Goal: Information Seeking & Learning: Find specific fact

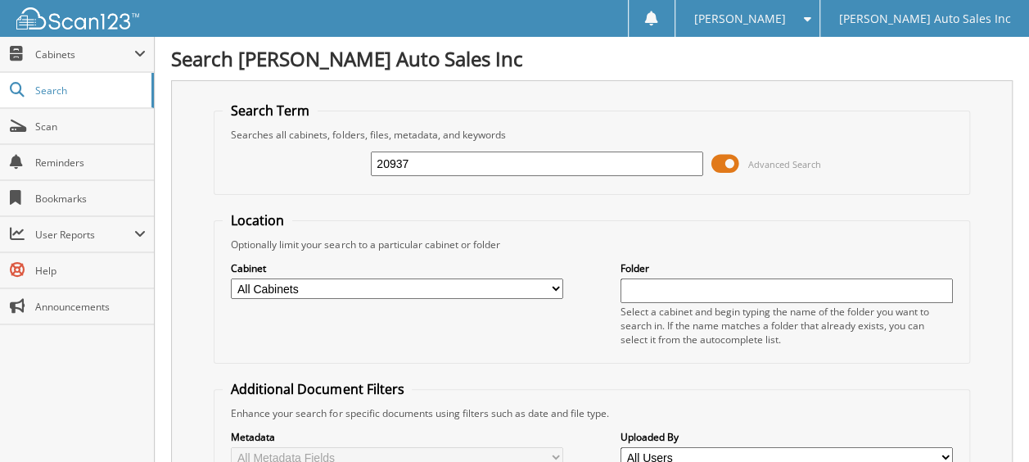
type input "20937"
click at [428, 158] on input "20937" at bounding box center [537, 163] width 332 height 25
drag, startPoint x: 428, startPoint y: 157, endPoint x: 323, endPoint y: 170, distance: 105.6
click at [323, 168] on div "20937 Advanced Search" at bounding box center [592, 164] width 738 height 44
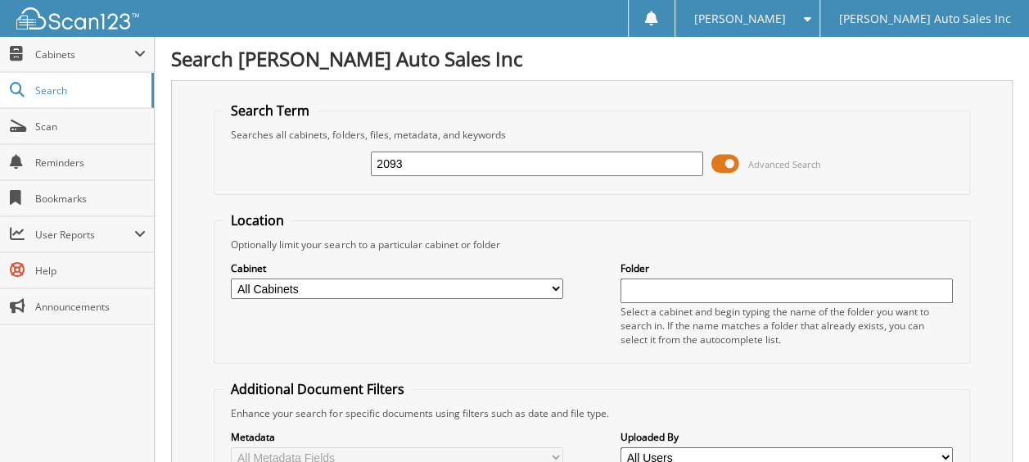
type input "20937"
click at [321, 287] on select "All Cabinets FLAG SHEET PARTS SERVICE RO Needs Filing" at bounding box center [397, 288] width 332 height 20
select select "29118"
click at [231, 278] on select "All Cabinets FLAG SHEET PARTS SERVICE RO Needs Filing" at bounding box center [397, 288] width 332 height 20
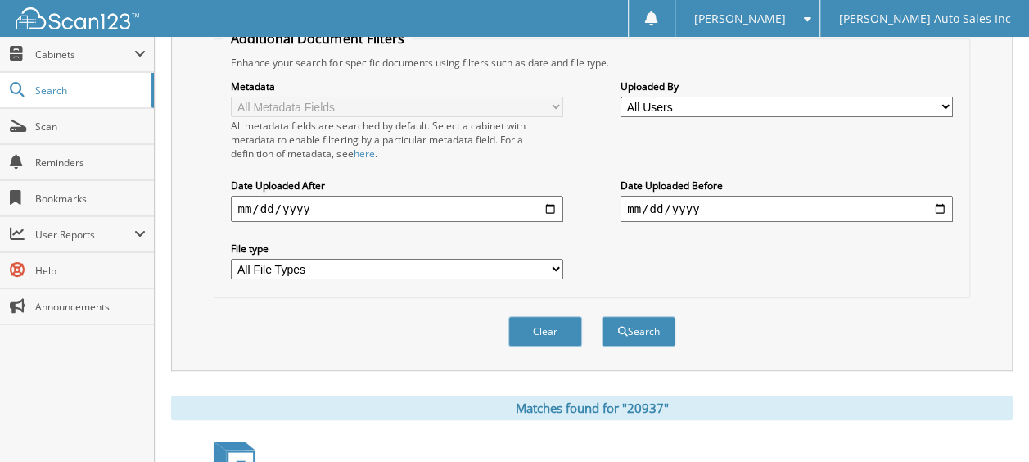
scroll to position [409, 0]
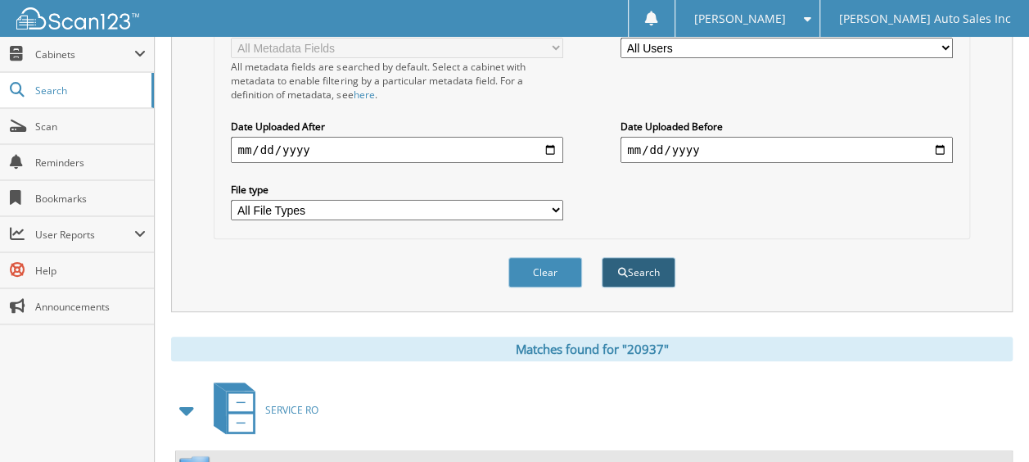
click at [649, 260] on button "Search" at bounding box center [639, 272] width 74 height 30
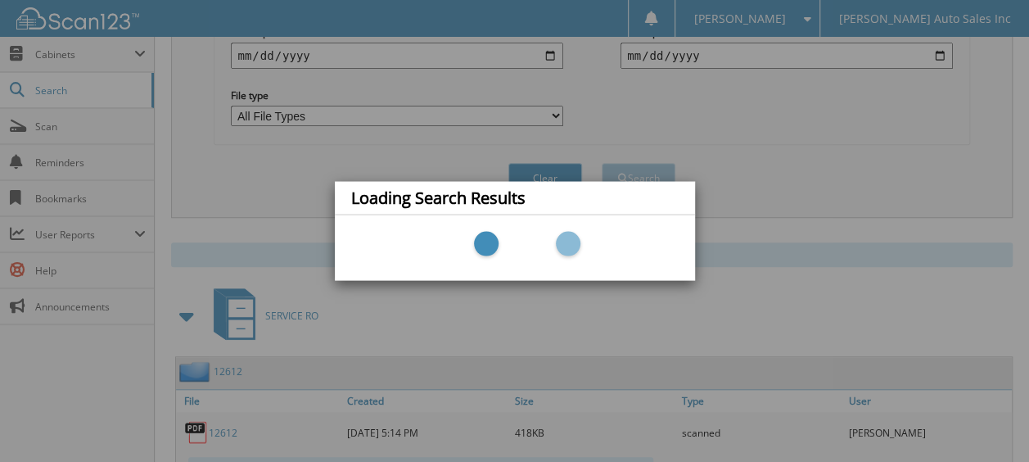
scroll to position [654, 0]
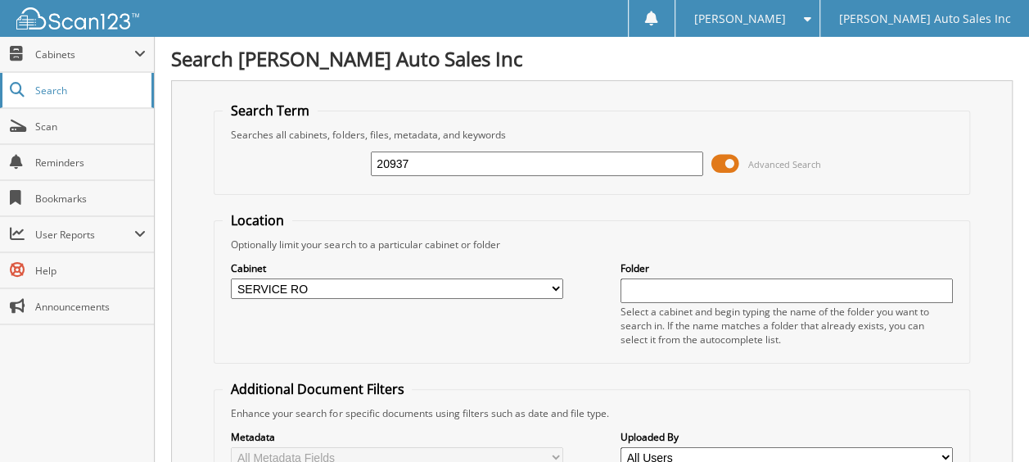
click at [69, 87] on span "Search" at bounding box center [89, 90] width 108 height 14
type input "BROWN"
drag, startPoint x: 475, startPoint y: 165, endPoint x: 472, endPoint y: 176, distance: 10.9
click at [472, 167] on input "BROWN" at bounding box center [537, 163] width 332 height 25
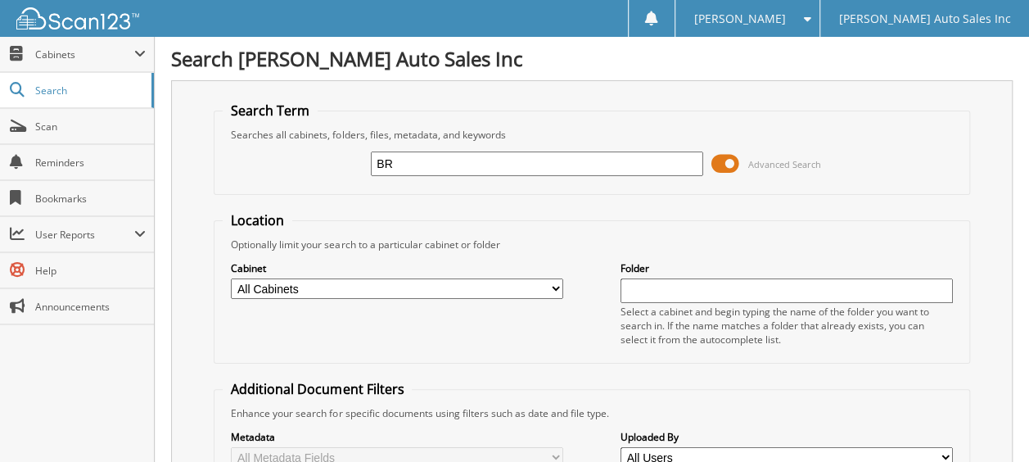
type input "B"
type input "20938"
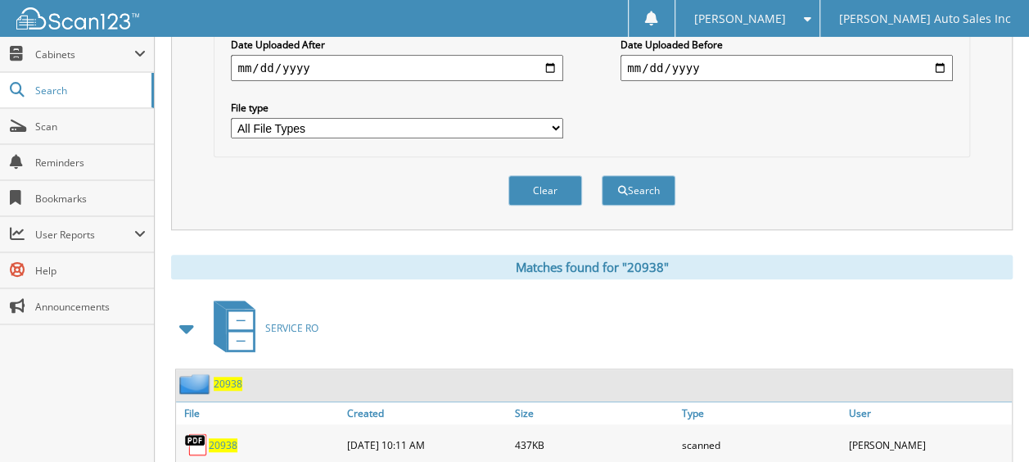
scroll to position [737, 0]
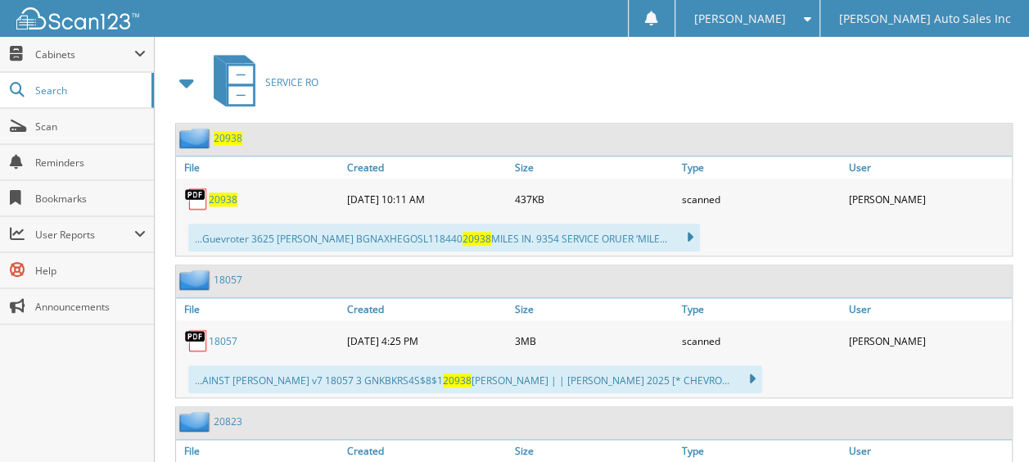
click at [225, 192] on span "20938" at bounding box center [223, 199] width 29 height 14
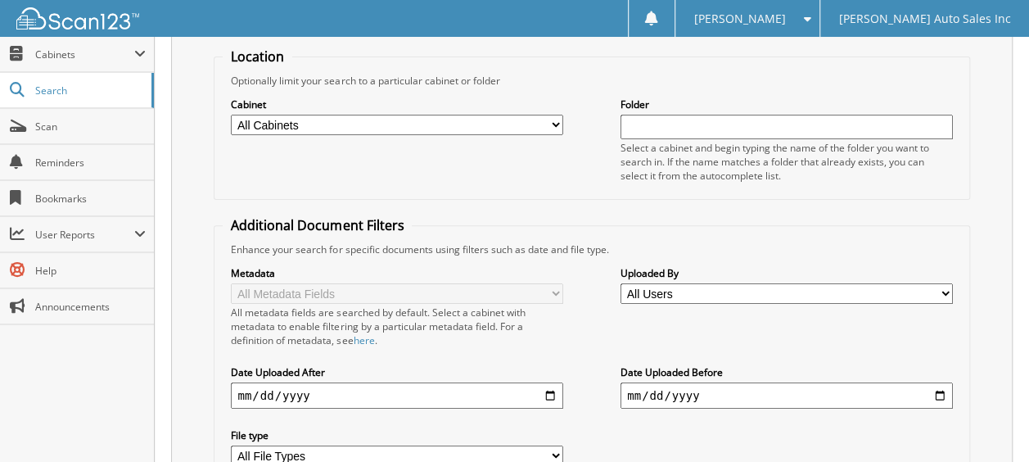
scroll to position [0, 0]
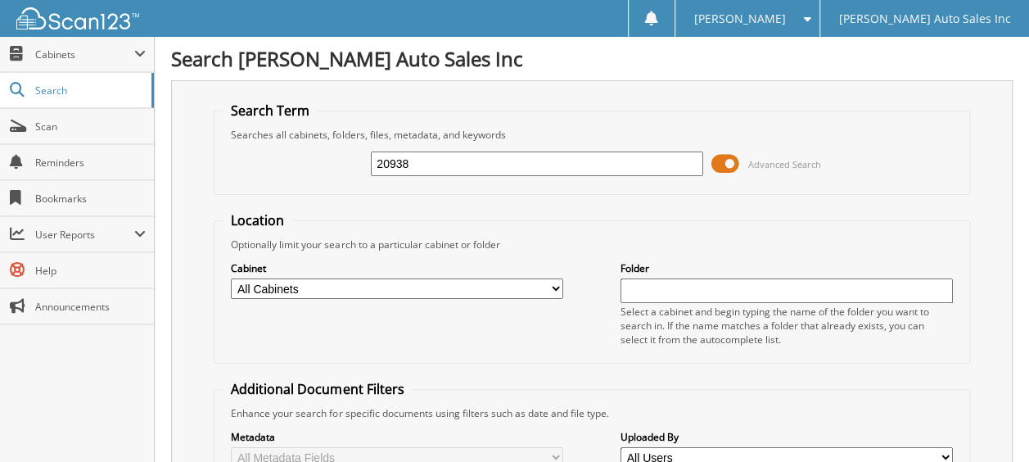
click at [504, 173] on input "20938" at bounding box center [537, 163] width 332 height 25
type input "20936"
click at [465, 170] on input "20936" at bounding box center [537, 163] width 332 height 25
type input "20935"
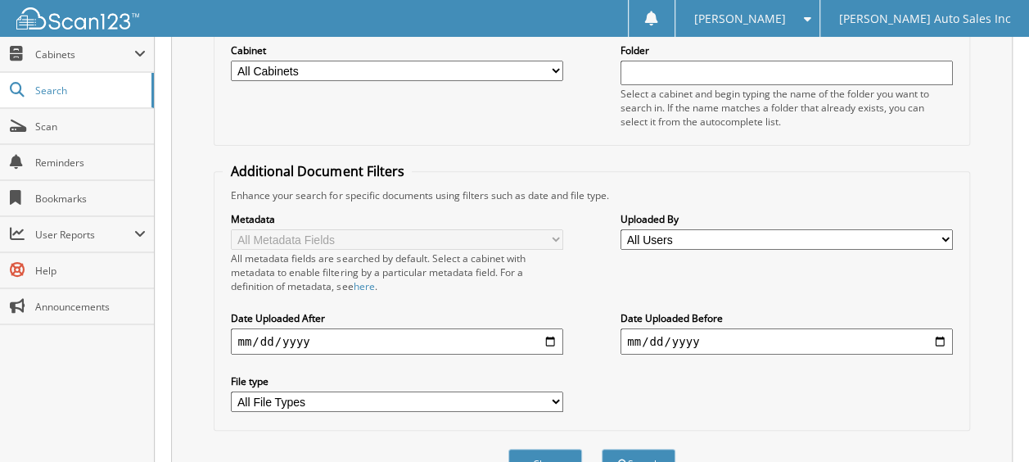
scroll to position [104, 0]
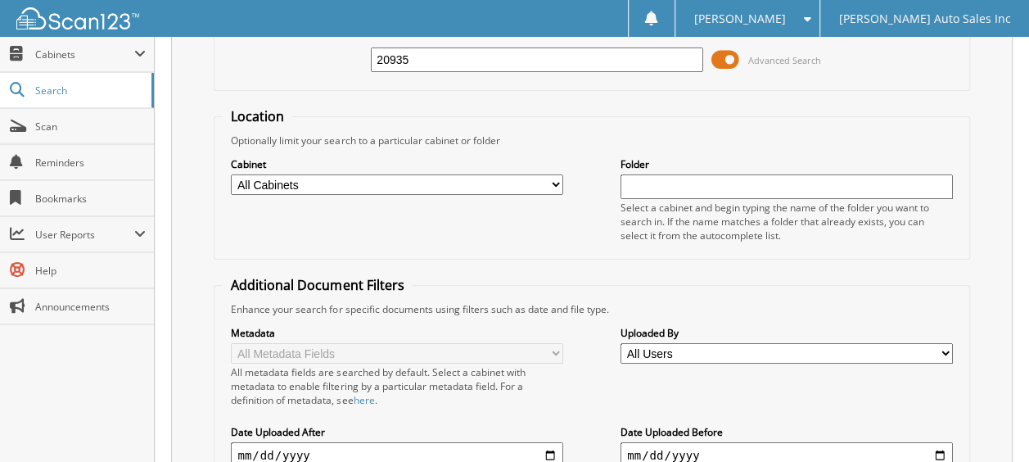
click at [449, 53] on input "20935" at bounding box center [537, 59] width 332 height 25
type input "20934"
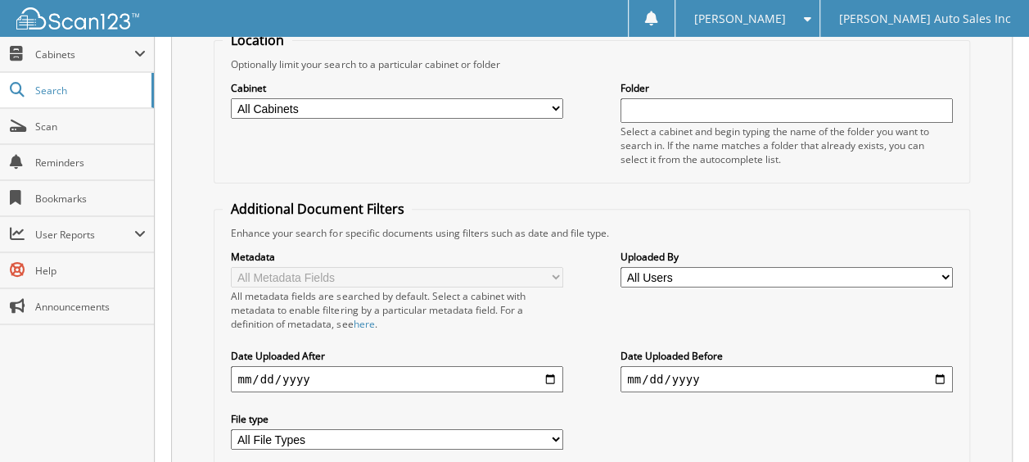
scroll to position [491, 0]
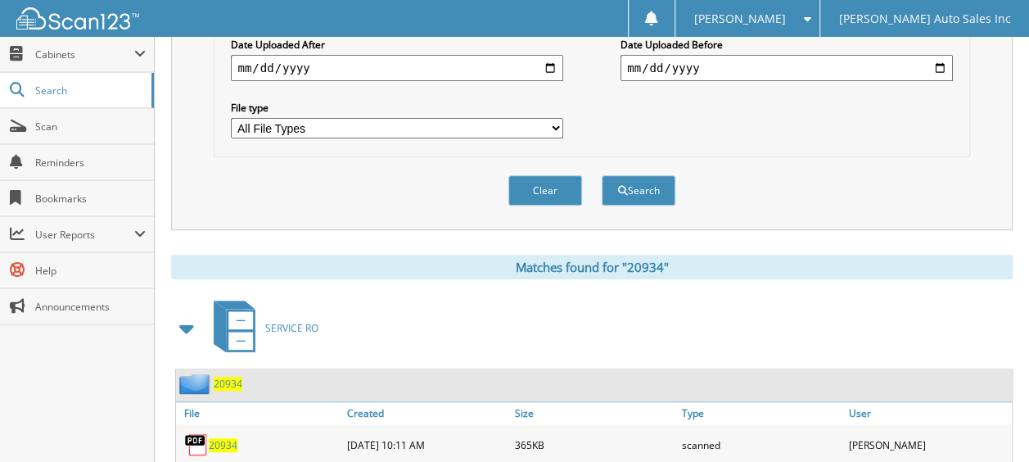
click at [236, 377] on span "20934" at bounding box center [228, 384] width 29 height 14
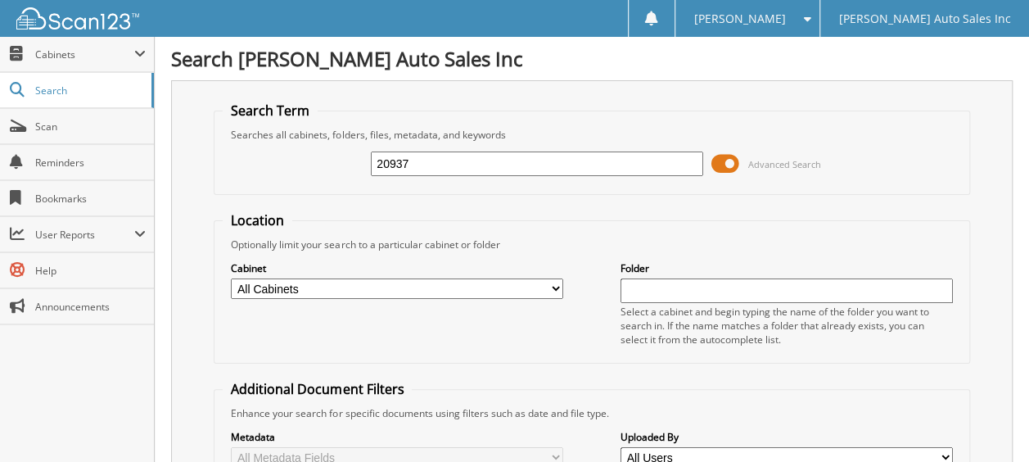
type input "20937"
click at [449, 159] on input "20937" at bounding box center [537, 163] width 332 height 25
type input "20939"
